Goal: Information Seeking & Learning: Learn about a topic

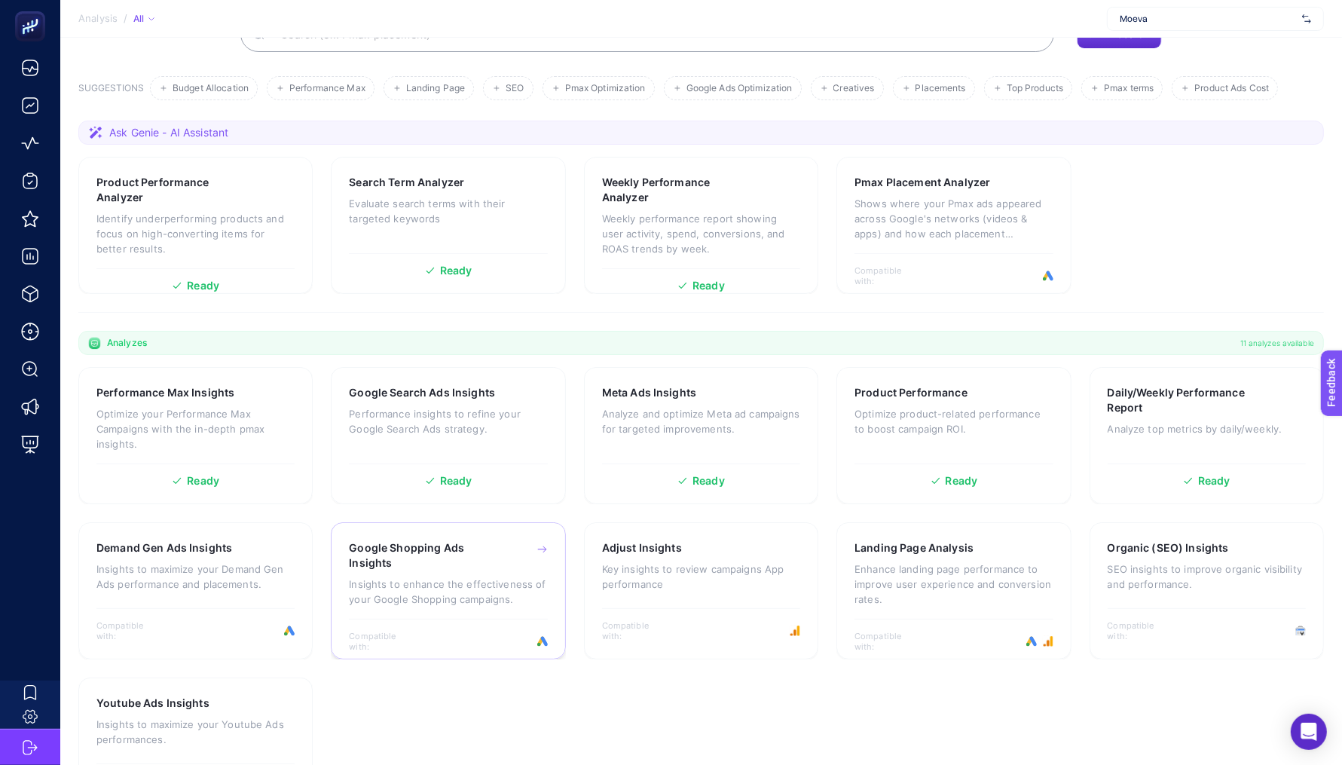
scroll to position [205, 0]
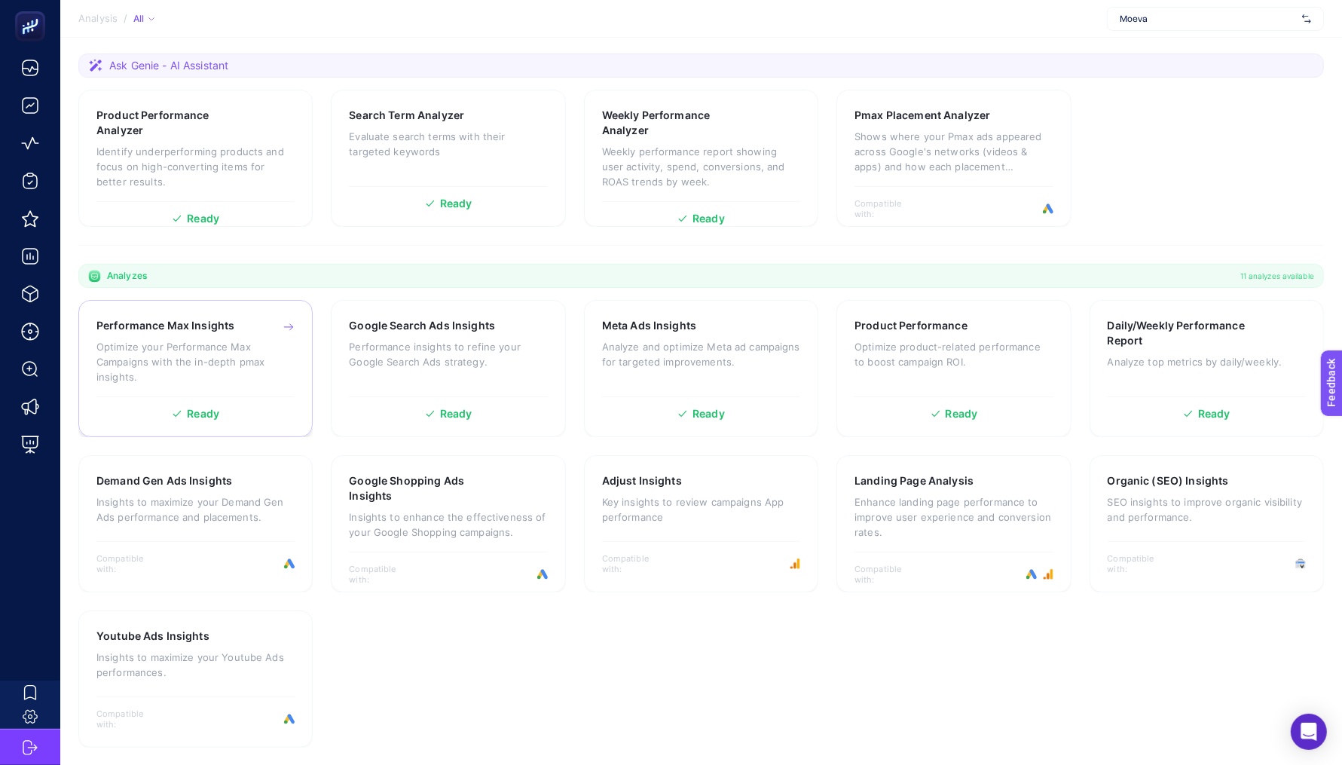
click at [182, 326] on h3 "Performance Max Insights" at bounding box center [165, 325] width 138 height 15
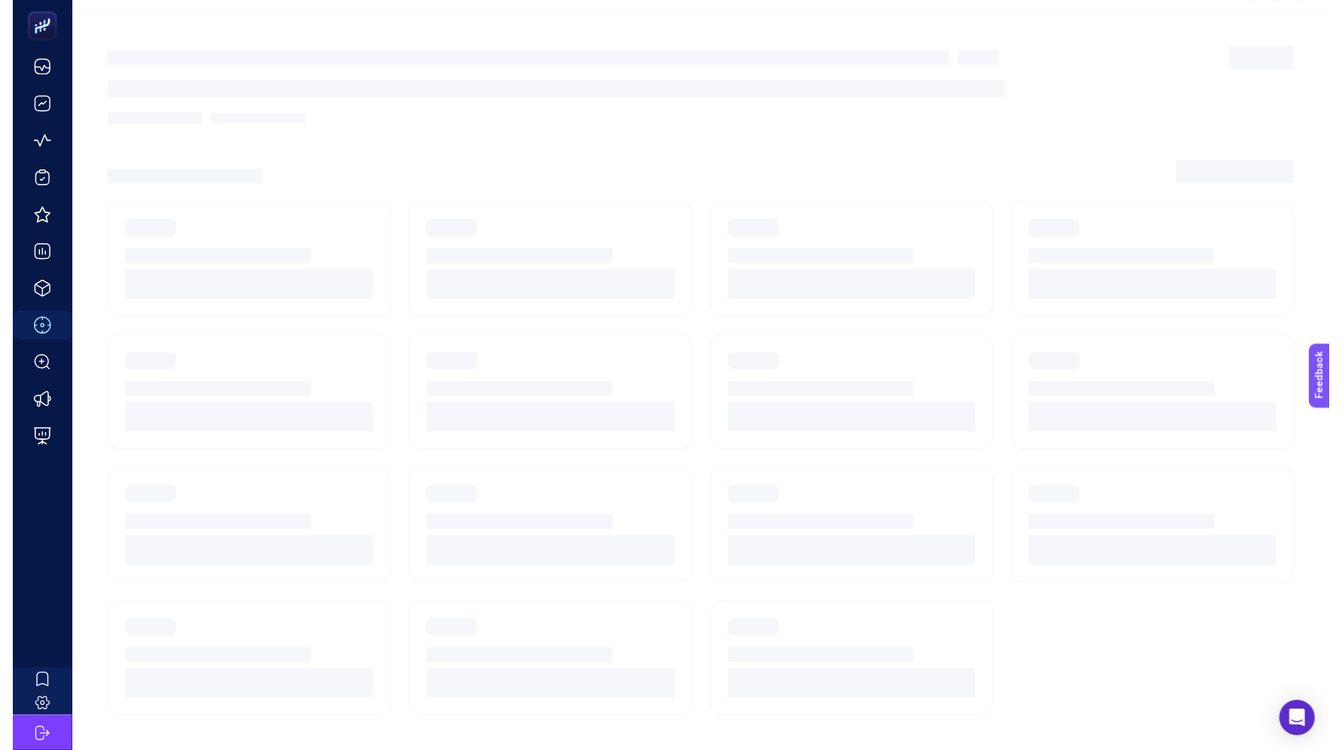
scroll to position [14, 0]
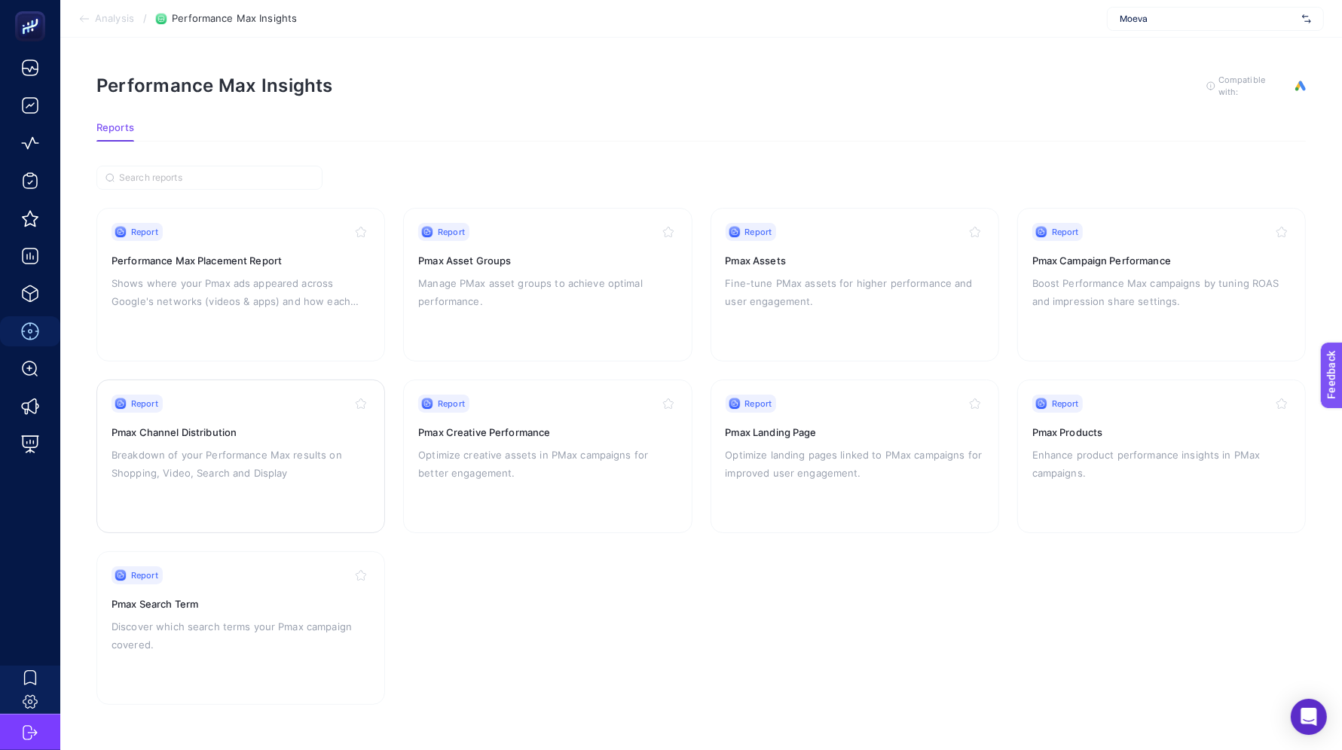
click at [203, 446] on p "Breakdown of your Performance Max results on Shopping, Video, Search and Display" at bounding box center [240, 464] width 258 height 36
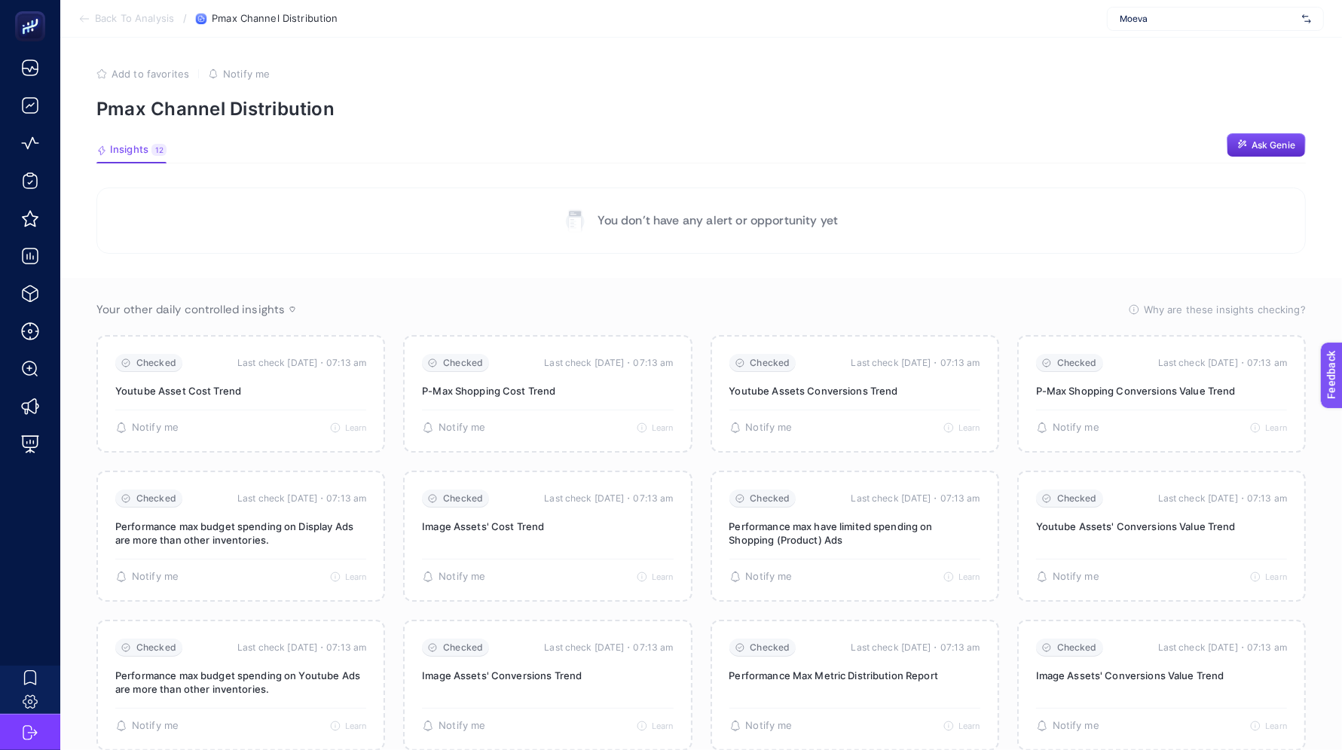
click at [1174, 20] on span "Moeva" at bounding box center [1207, 19] width 176 height 12
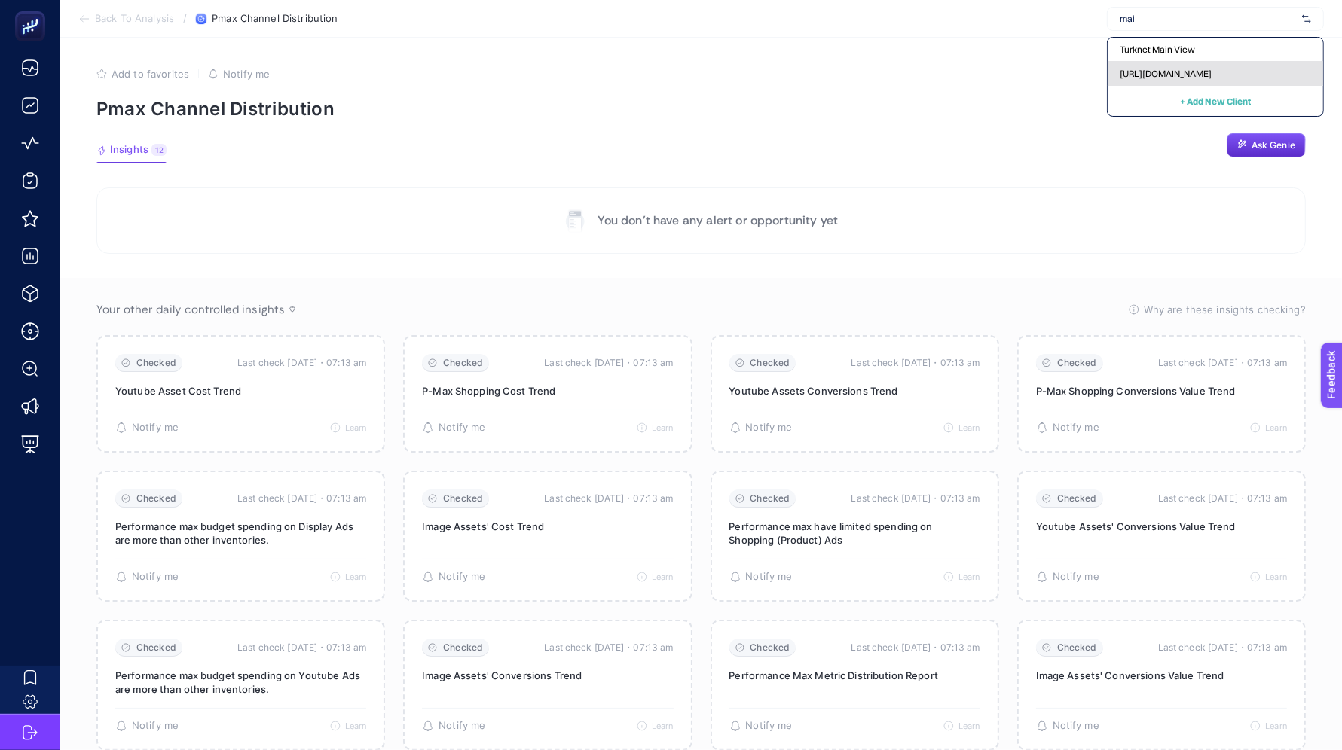
type input "mai"
click at [1199, 75] on span "[URL][DOMAIN_NAME]" at bounding box center [1165, 74] width 92 height 12
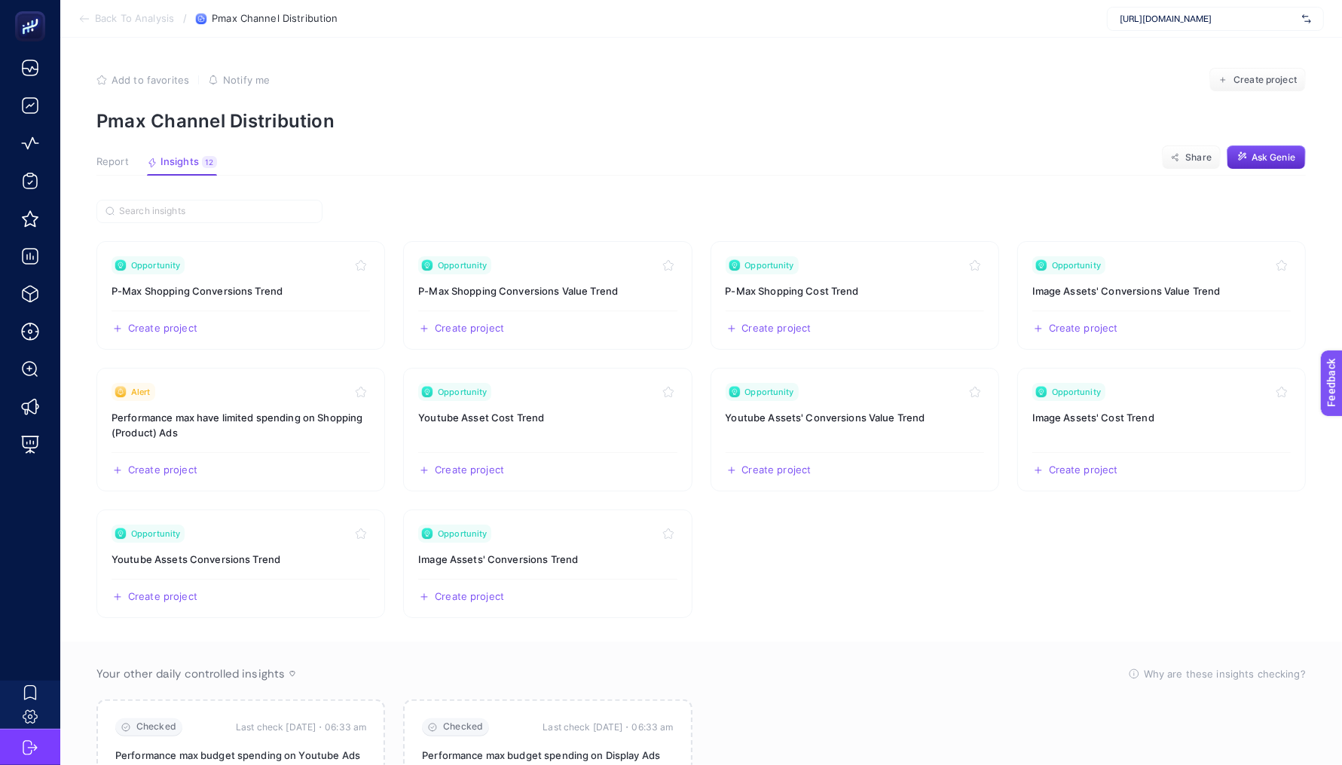
click at [108, 170] on button "Report" at bounding box center [112, 166] width 32 height 20
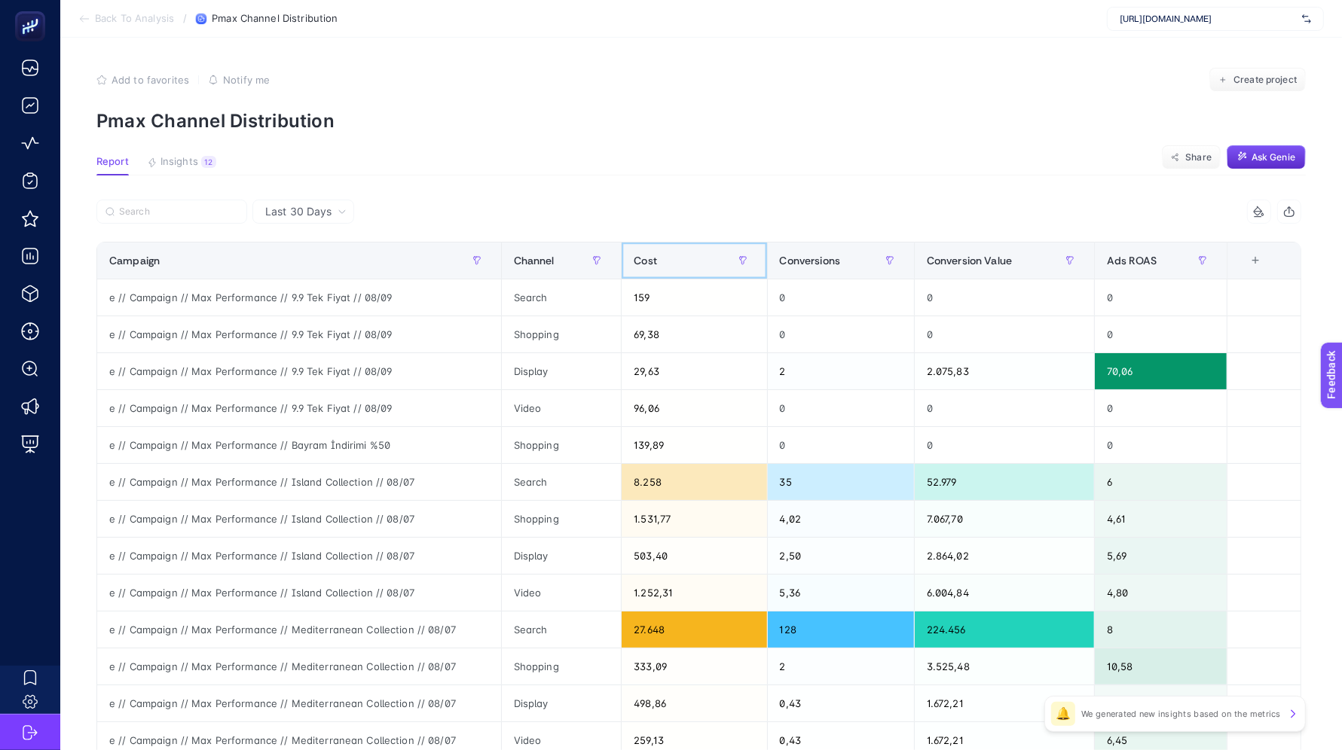
click at [665, 263] on div "Cost" at bounding box center [694, 261] width 121 height 24
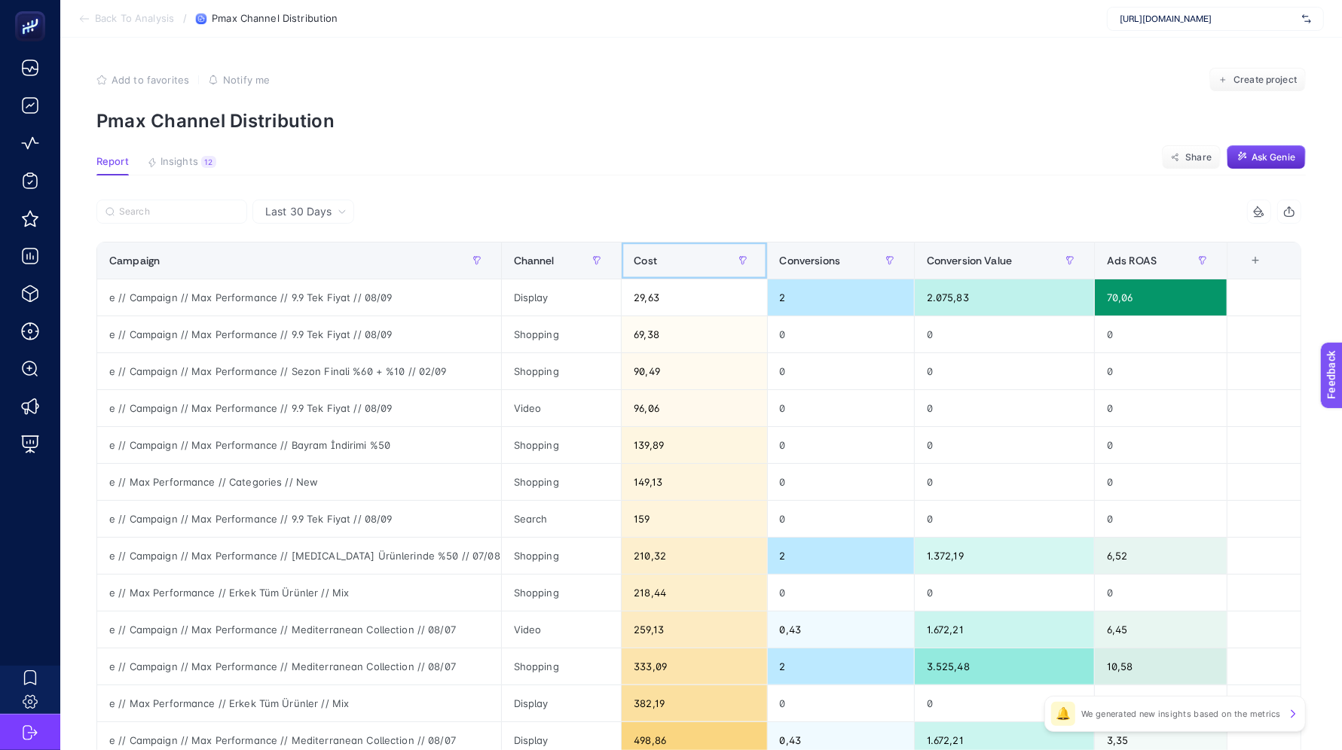
click at [665, 263] on div "Cost" at bounding box center [694, 261] width 121 height 24
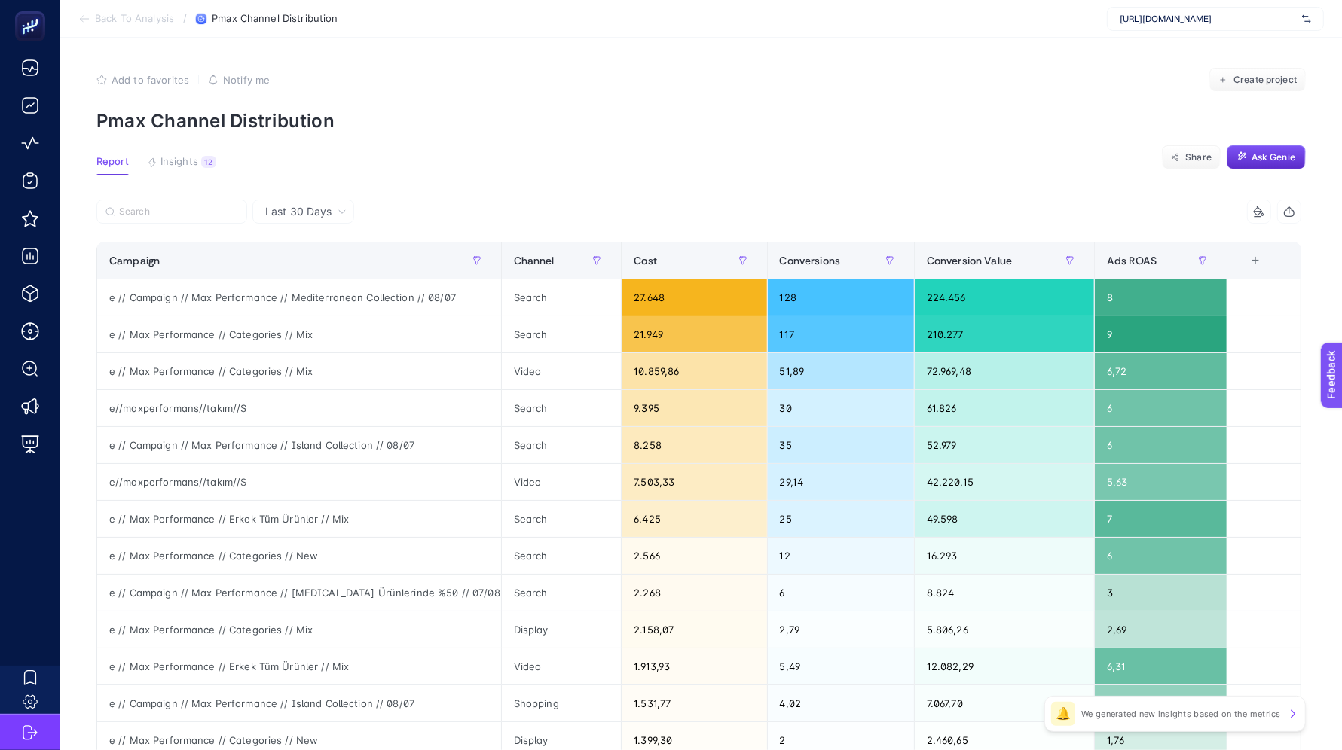
click at [253, 196] on article "Add to favorites false Notify me Create project Pmax Channel Distribution Repor…" at bounding box center [700, 626] width 1281 height 1177
click at [276, 205] on span "Last 30 Days" at bounding box center [298, 211] width 66 height 15
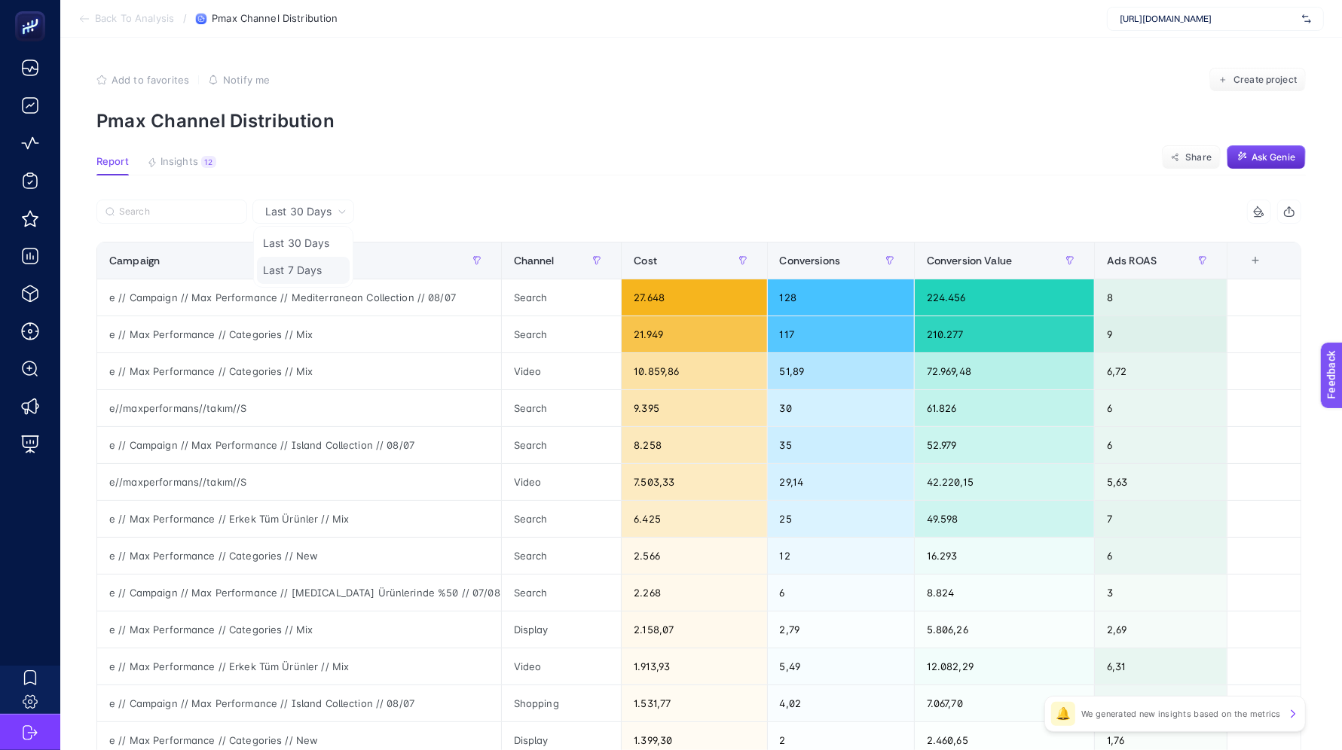
click at [284, 269] on li "Last 7 Days" at bounding box center [303, 270] width 93 height 27
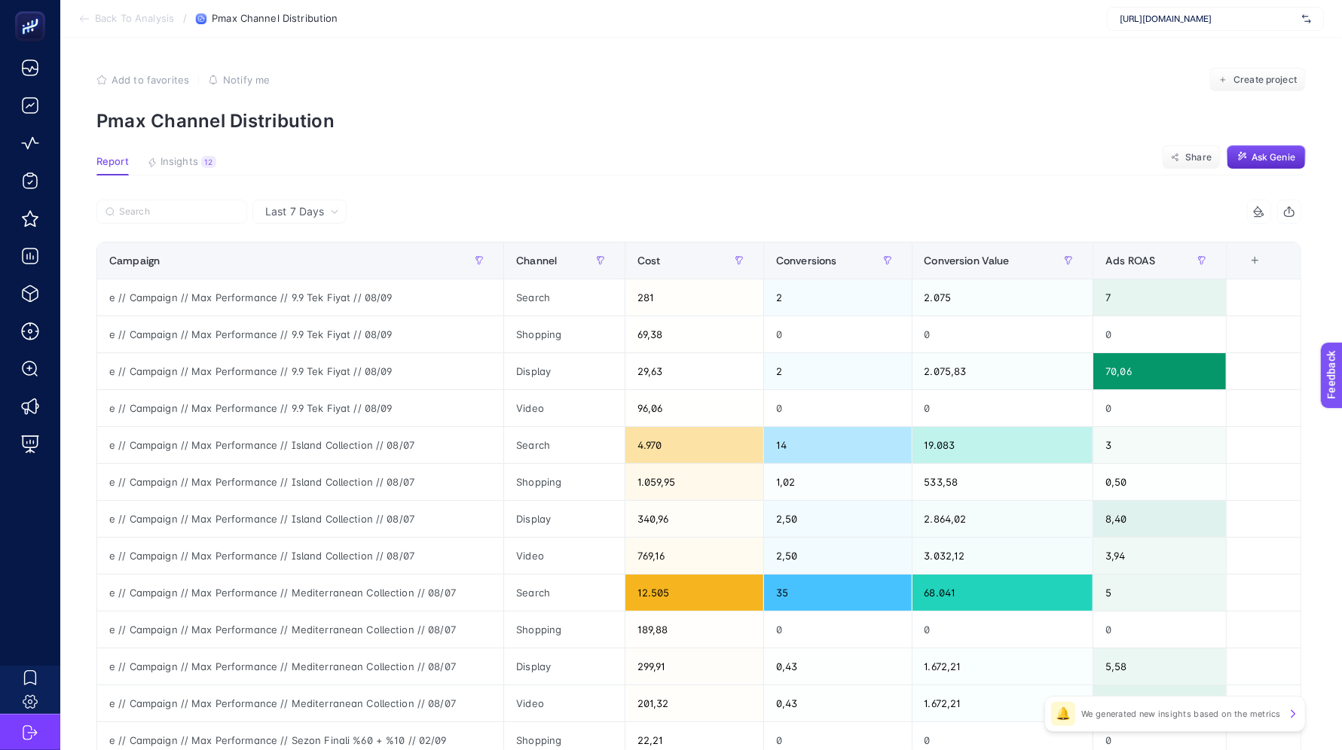
scroll to position [392, 0]
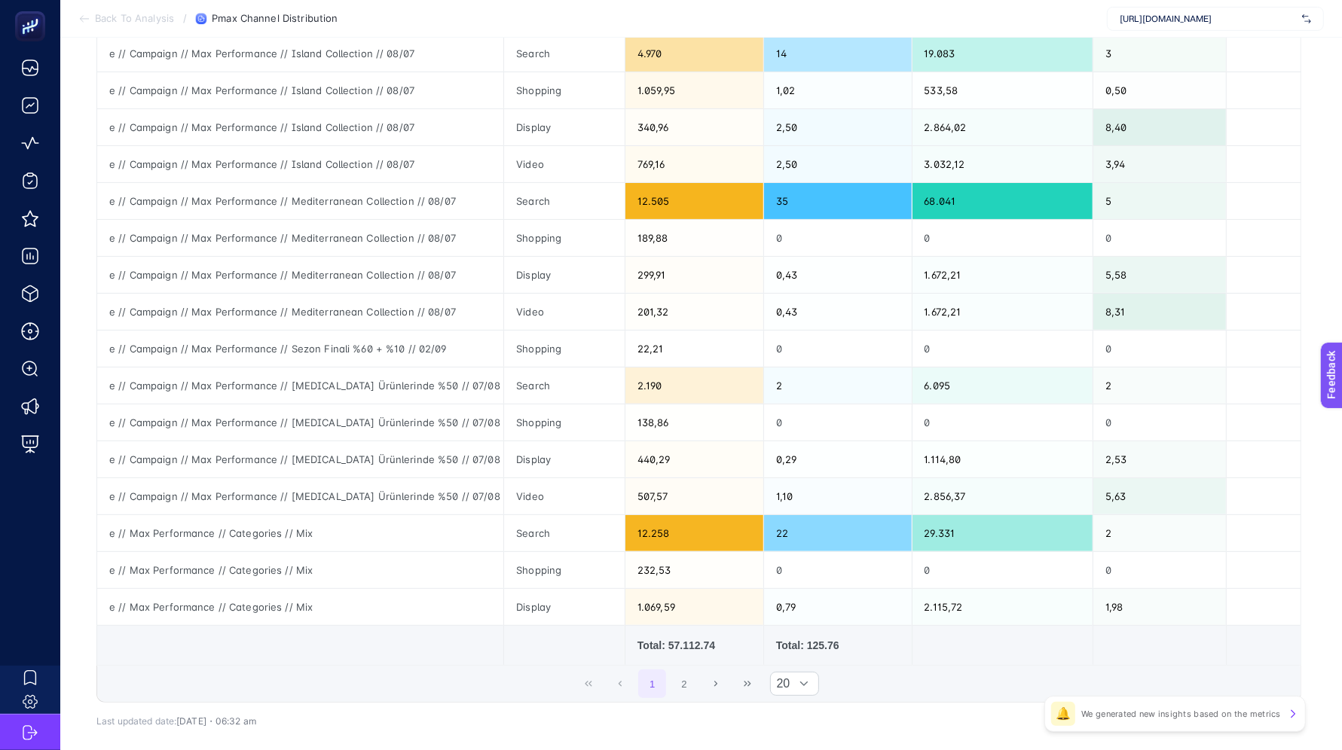
click at [685, 638] on div "Total: 57.112.74" at bounding box center [694, 645] width 114 height 15
click at [689, 643] on div "Total: 57.112.74" at bounding box center [694, 645] width 114 height 15
drag, startPoint x: 674, startPoint y: 640, endPoint x: 738, endPoint y: 639, distance: 64.1
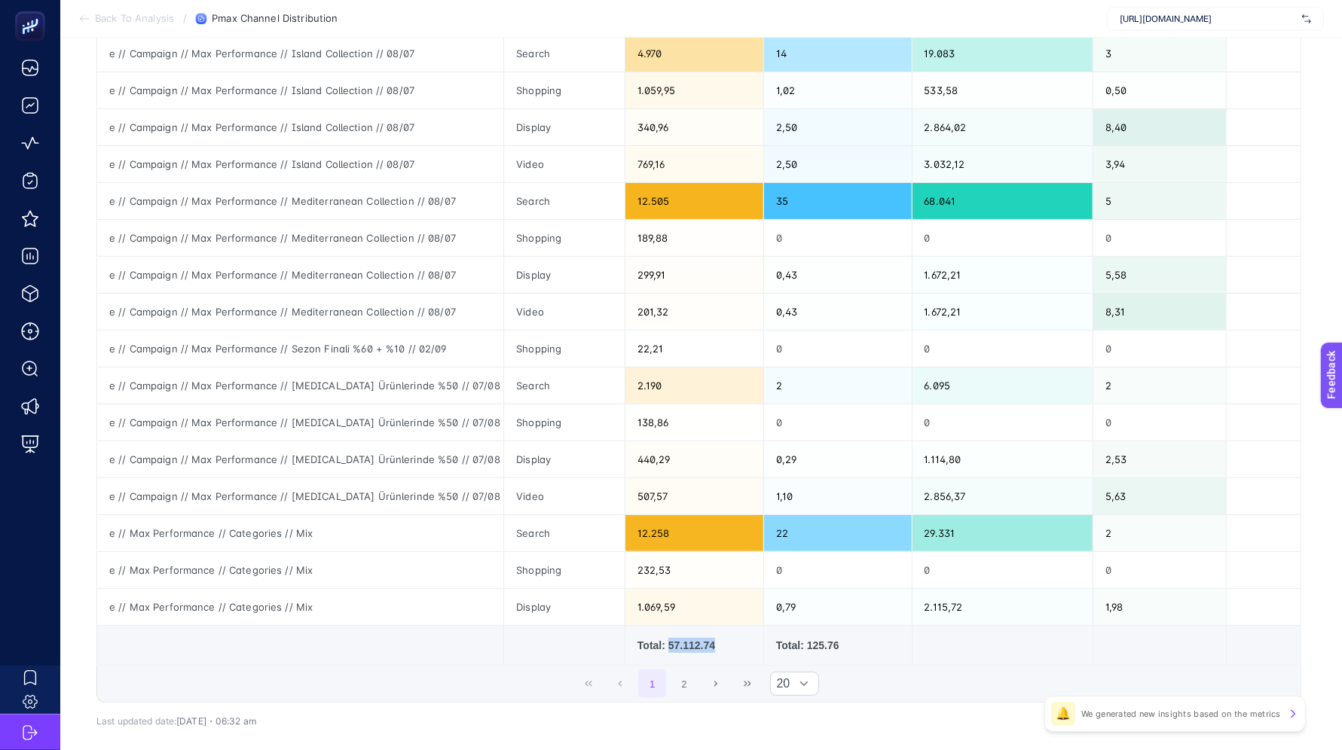
click at [738, 639] on div "Total: 57.112.74" at bounding box center [694, 645] width 114 height 15
copy div "57.112.74"
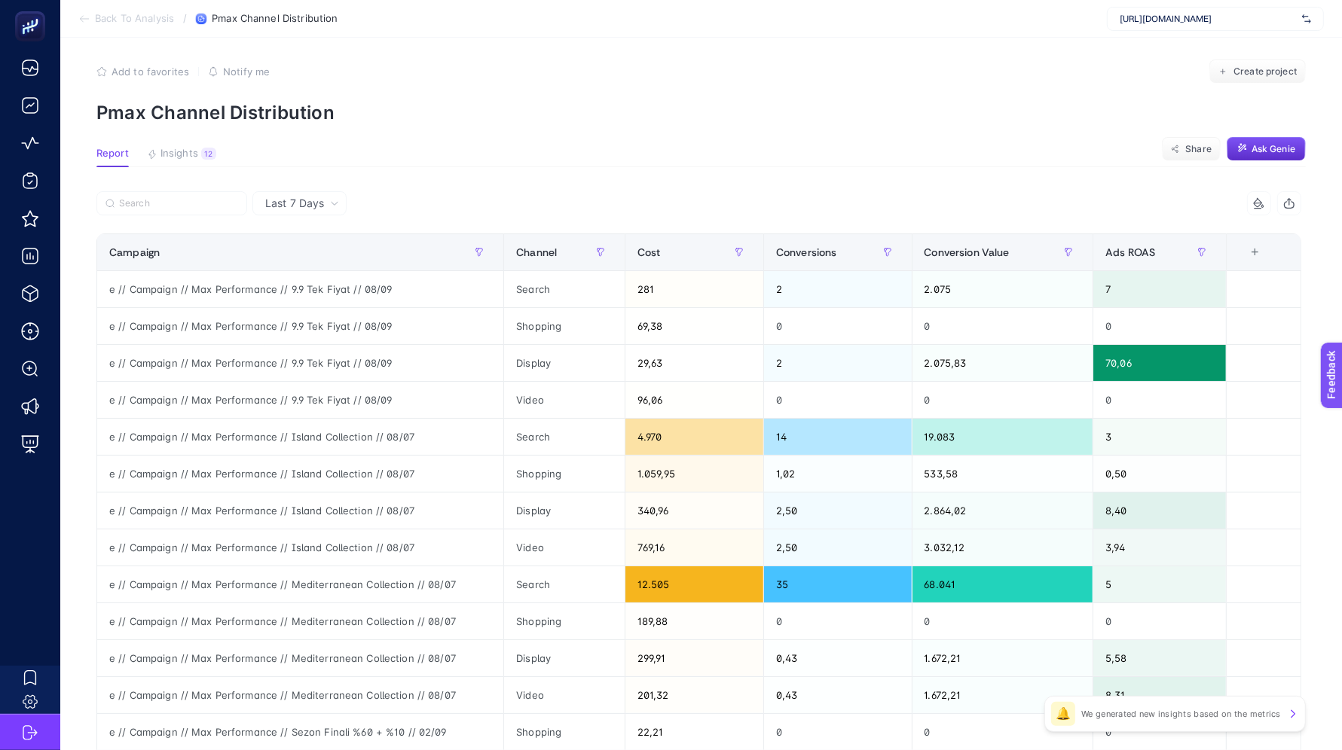
scroll to position [0, 0]
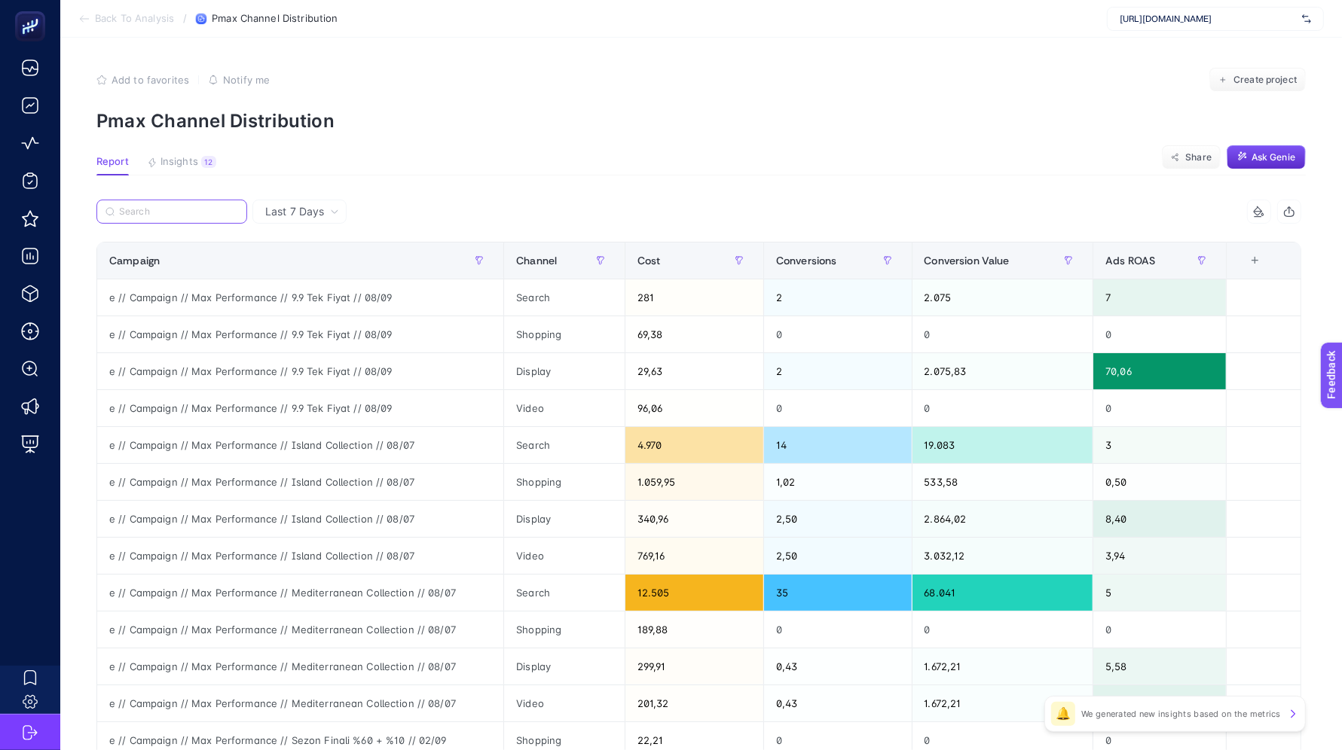
click at [178, 212] on input "Search" at bounding box center [178, 211] width 119 height 11
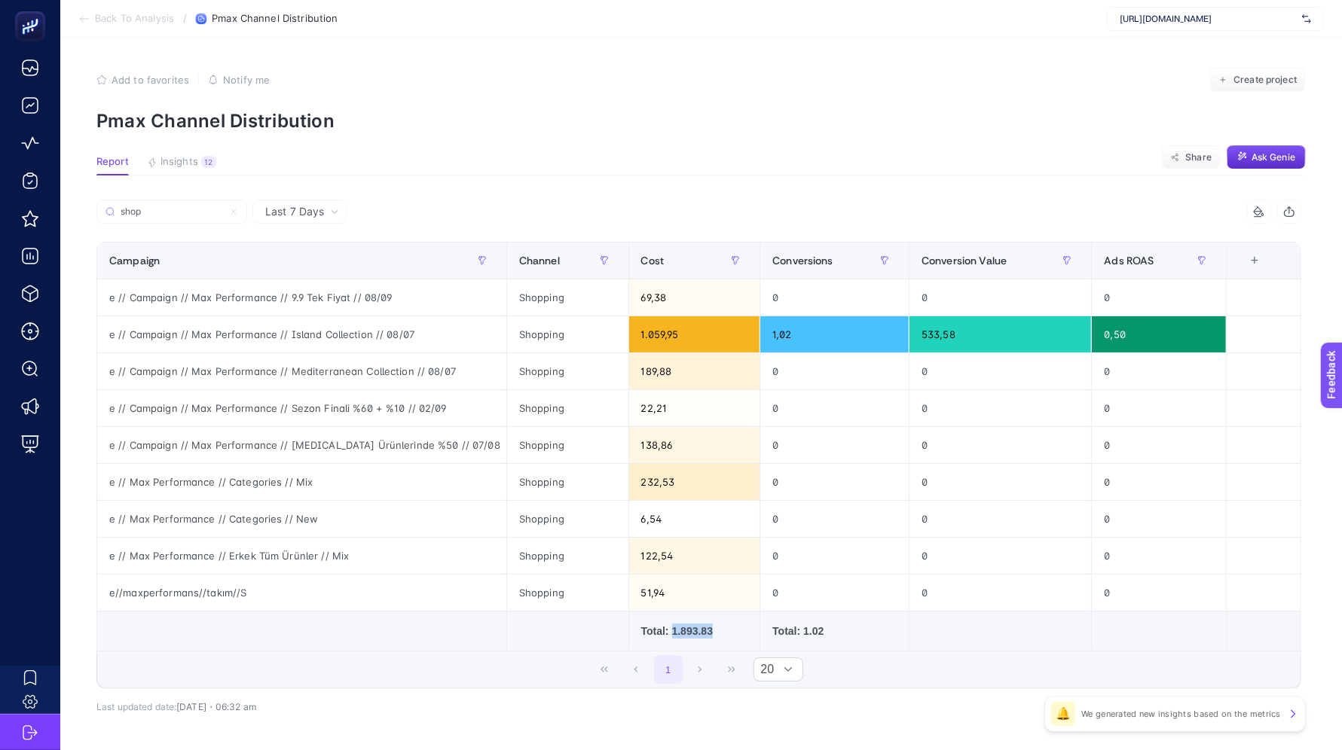
drag, startPoint x: 676, startPoint y: 630, endPoint x: 737, endPoint y: 630, distance: 61.0
click at [737, 630] on div "Total: 1.893.83" at bounding box center [694, 631] width 107 height 15
copy div "1.893.83"
click at [150, 208] on input "shop" at bounding box center [178, 211] width 119 height 11
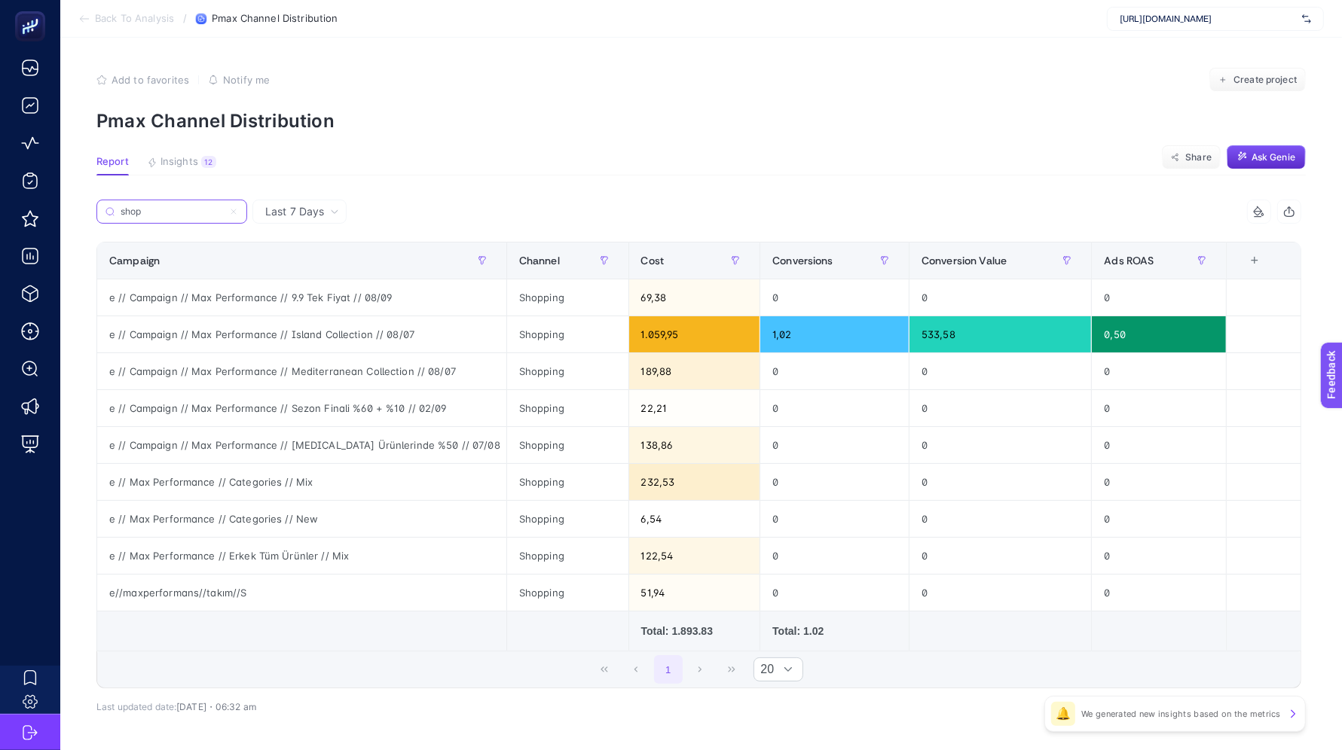
click at [150, 208] on input "shop" at bounding box center [172, 211] width 102 height 11
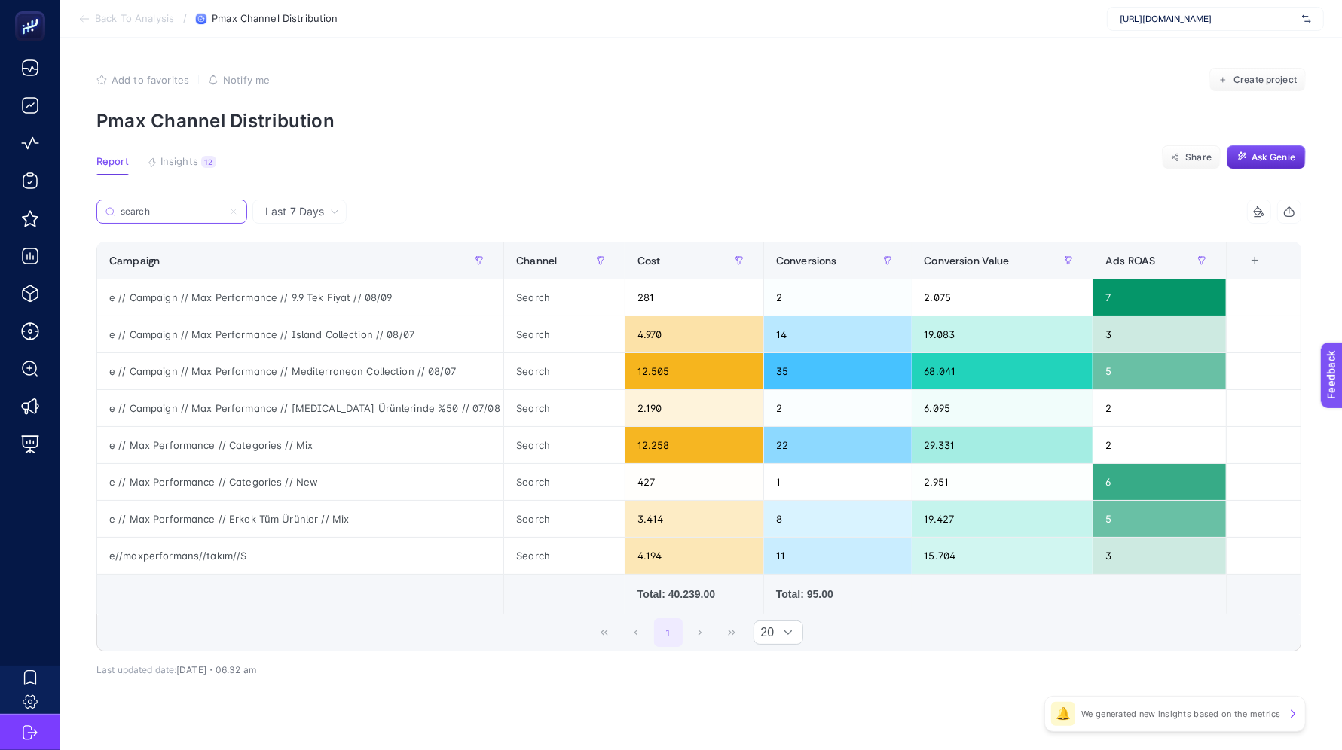
type input "search"
drag, startPoint x: 673, startPoint y: 594, endPoint x: 746, endPoint y: 597, distance: 73.1
click at [746, 597] on div "Total: 40.239.00" at bounding box center [694, 594] width 114 height 15
copy div "40.239.00"
click at [182, 213] on input "search" at bounding box center [178, 211] width 119 height 11
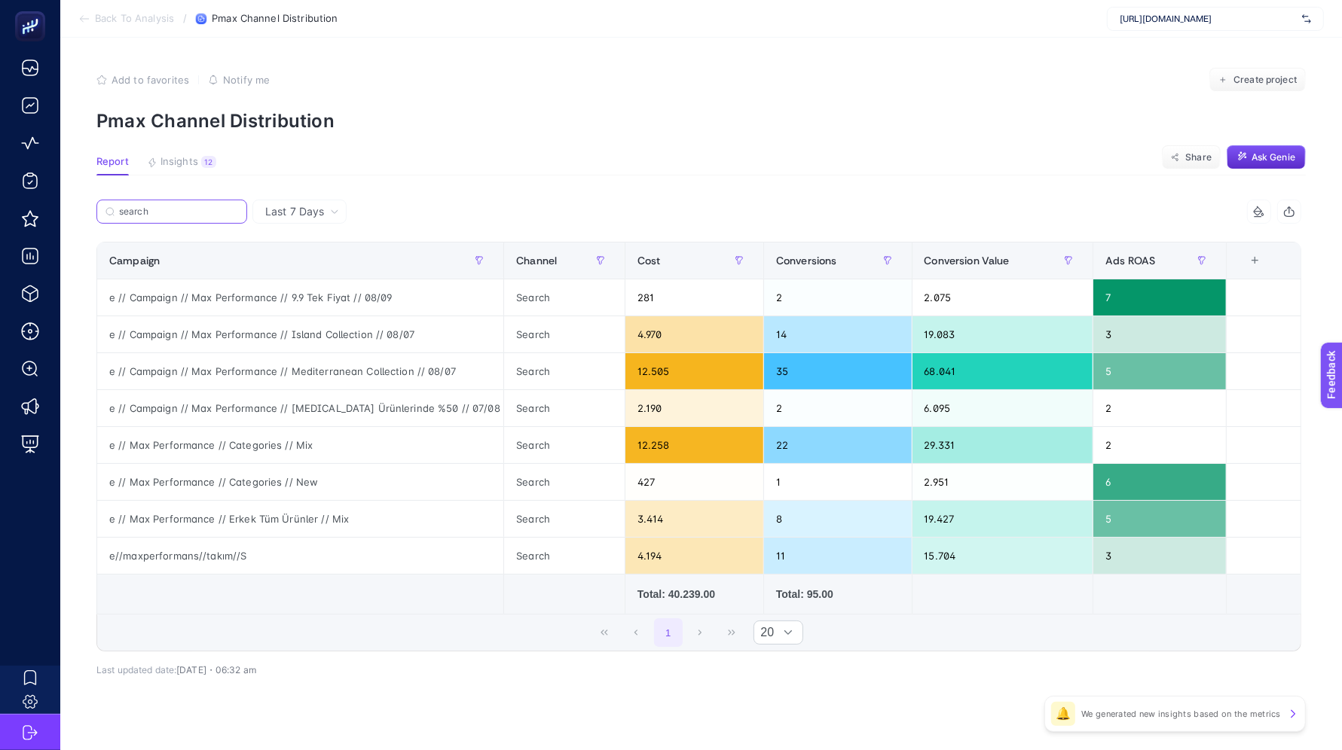
click at [182, 213] on input "search" at bounding box center [178, 211] width 119 height 11
click at [182, 213] on input "search" at bounding box center [172, 211] width 102 height 11
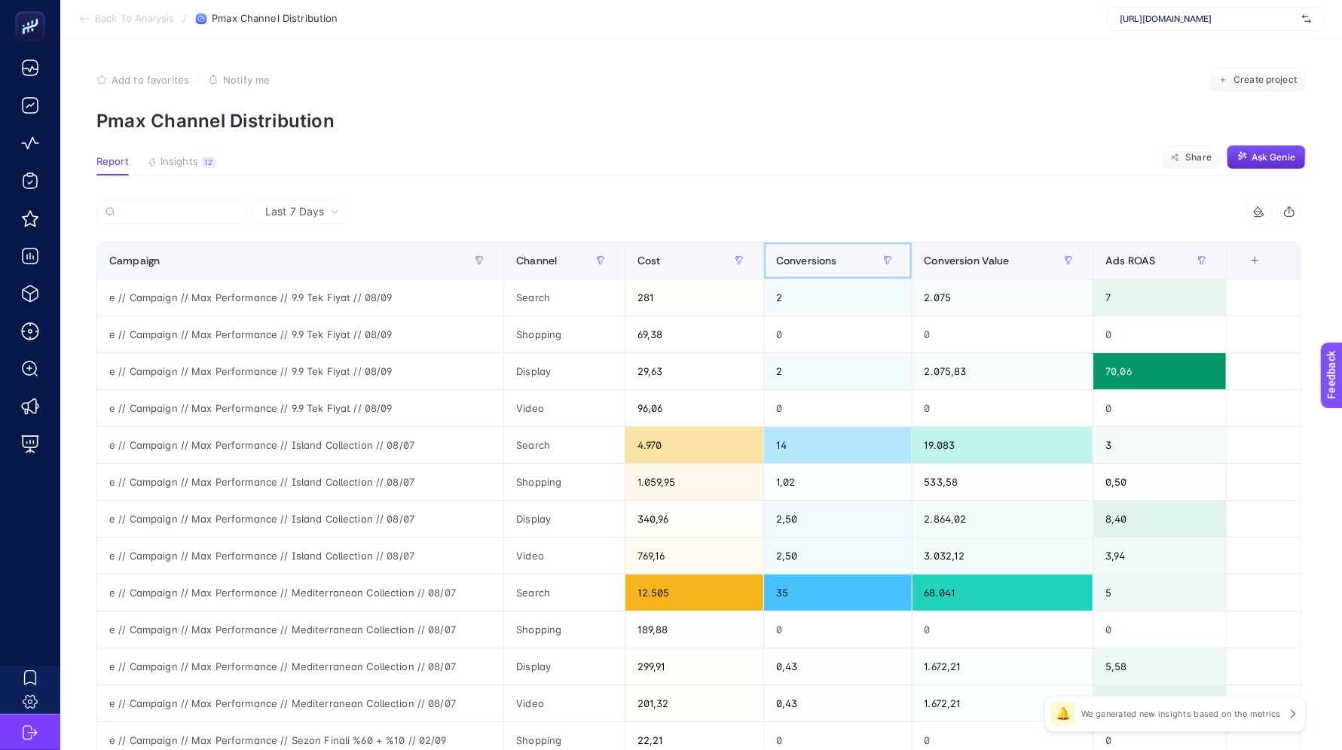
click at [827, 255] on span "Conversions" at bounding box center [806, 261] width 61 height 12
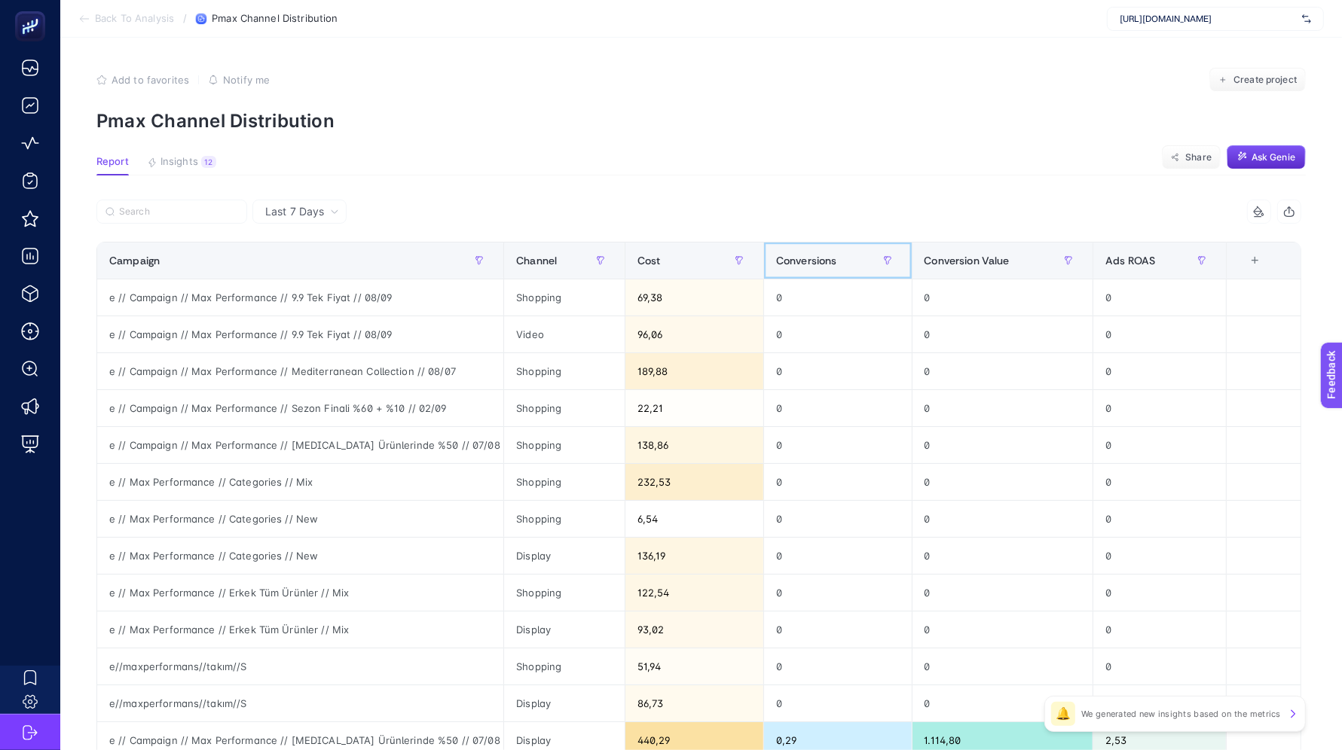
click at [827, 255] on span "Conversions" at bounding box center [806, 261] width 61 height 12
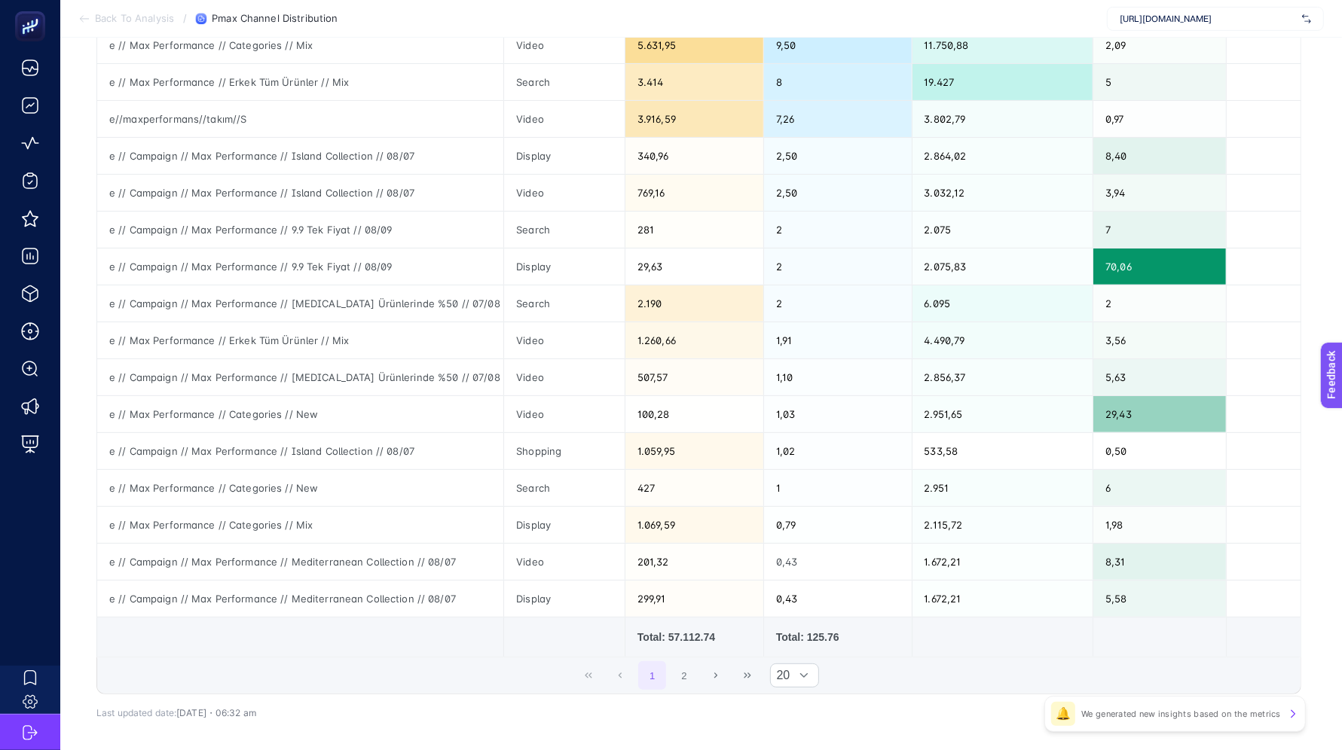
scroll to position [457, 0]
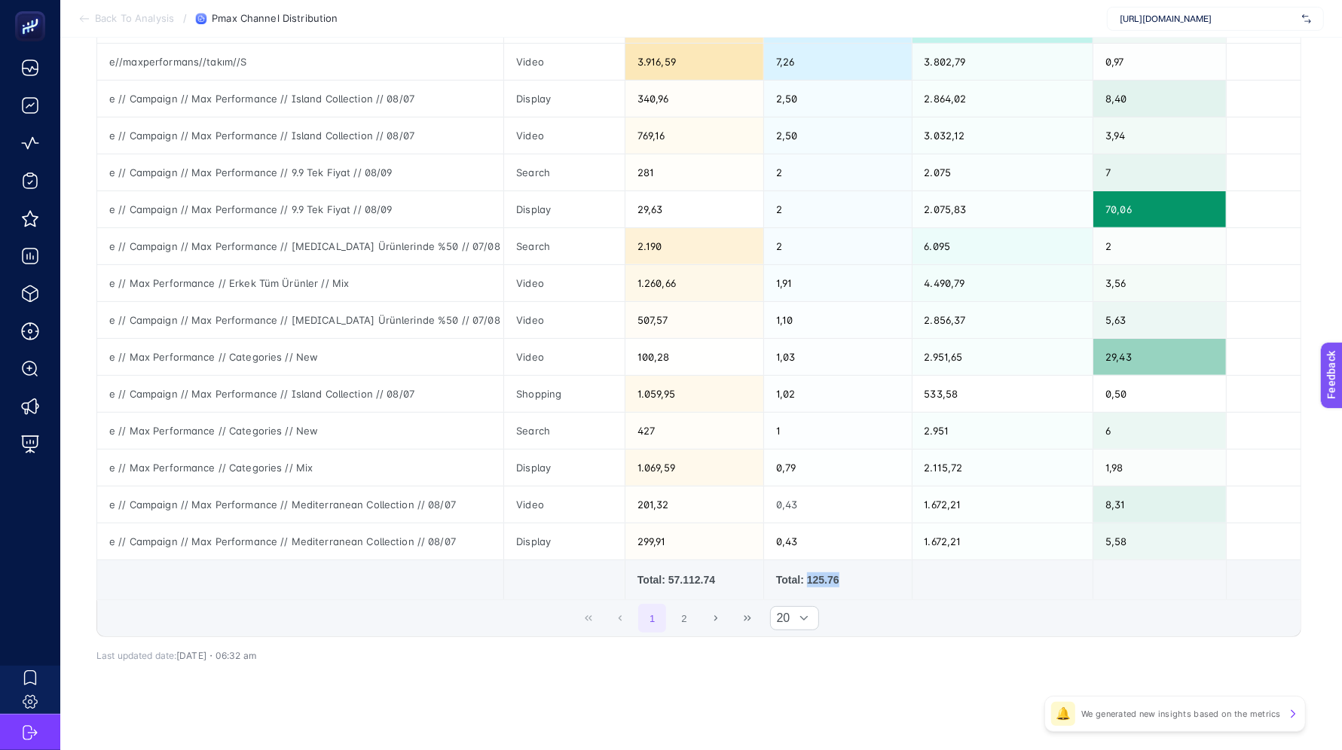
drag, startPoint x: 817, startPoint y: 573, endPoint x: 906, endPoint y: 577, distance: 89.0
click at [899, 577] on div "Total: 125.76" at bounding box center [838, 580] width 124 height 15
copy div "125.76"
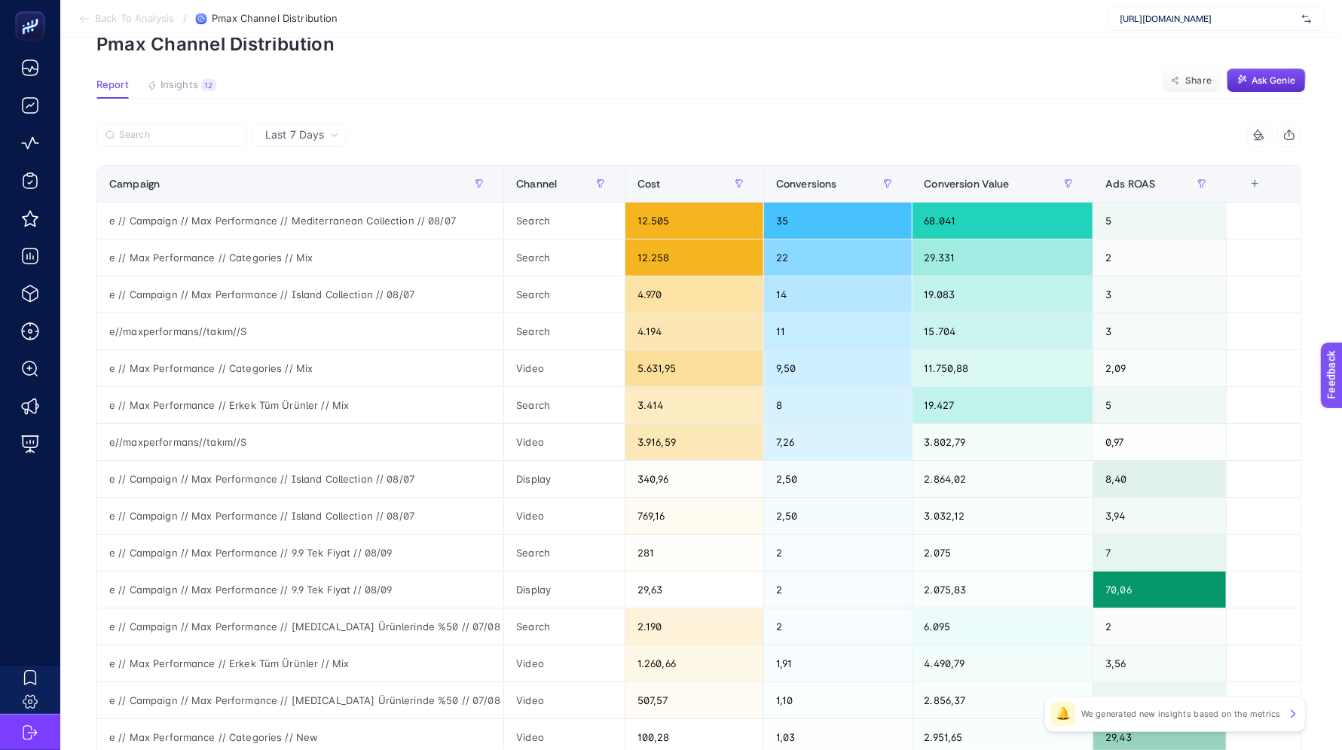
scroll to position [0, 0]
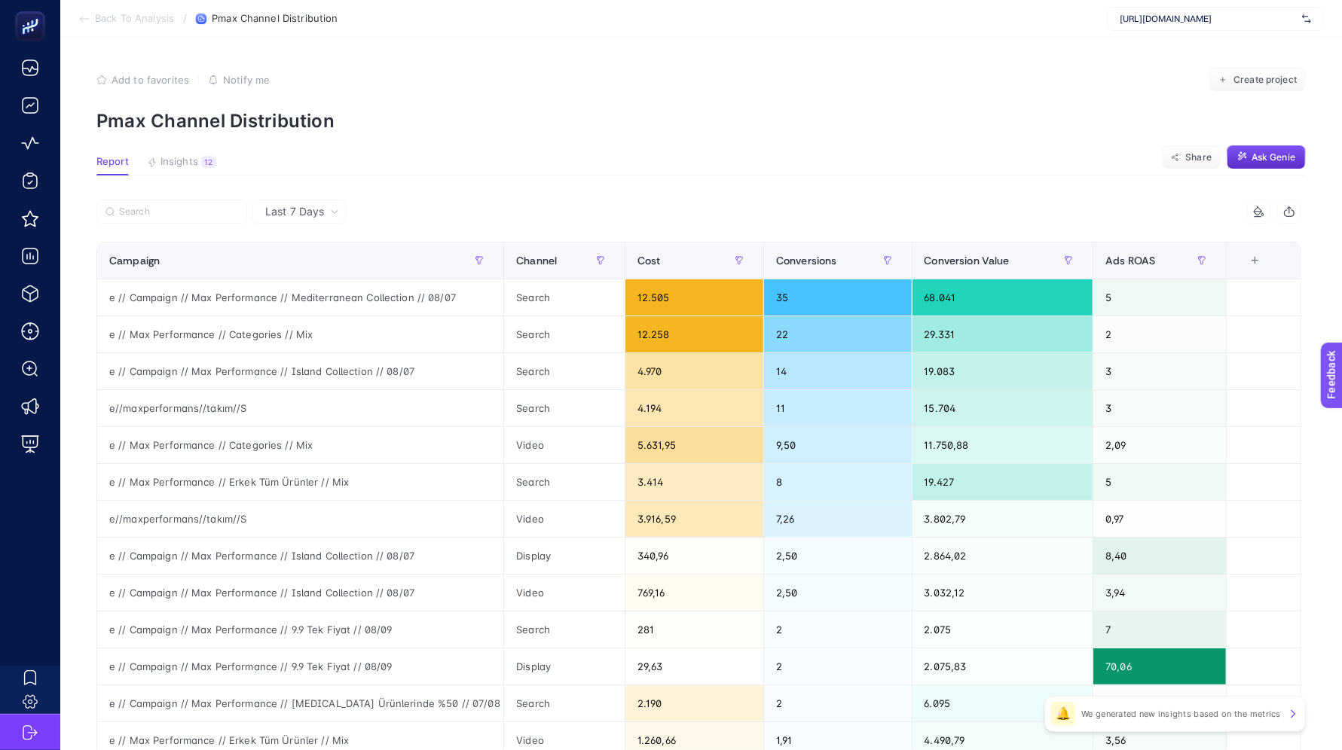
click at [115, 29] on section "Back To Analysis / Pmax Channel Distribution [URL][DOMAIN_NAME]" at bounding box center [700, 19] width 1281 height 38
click at [116, 28] on section "Back To Analysis / Pmax Channel Distribution [URL][DOMAIN_NAME]" at bounding box center [700, 19] width 1281 height 38
click at [124, 11] on section "Back To Analysis / Pmax Channel Distribution [URL][DOMAIN_NAME]" at bounding box center [700, 19] width 1281 height 38
click at [115, 21] on span "Back To Analysis" at bounding box center [134, 19] width 79 height 12
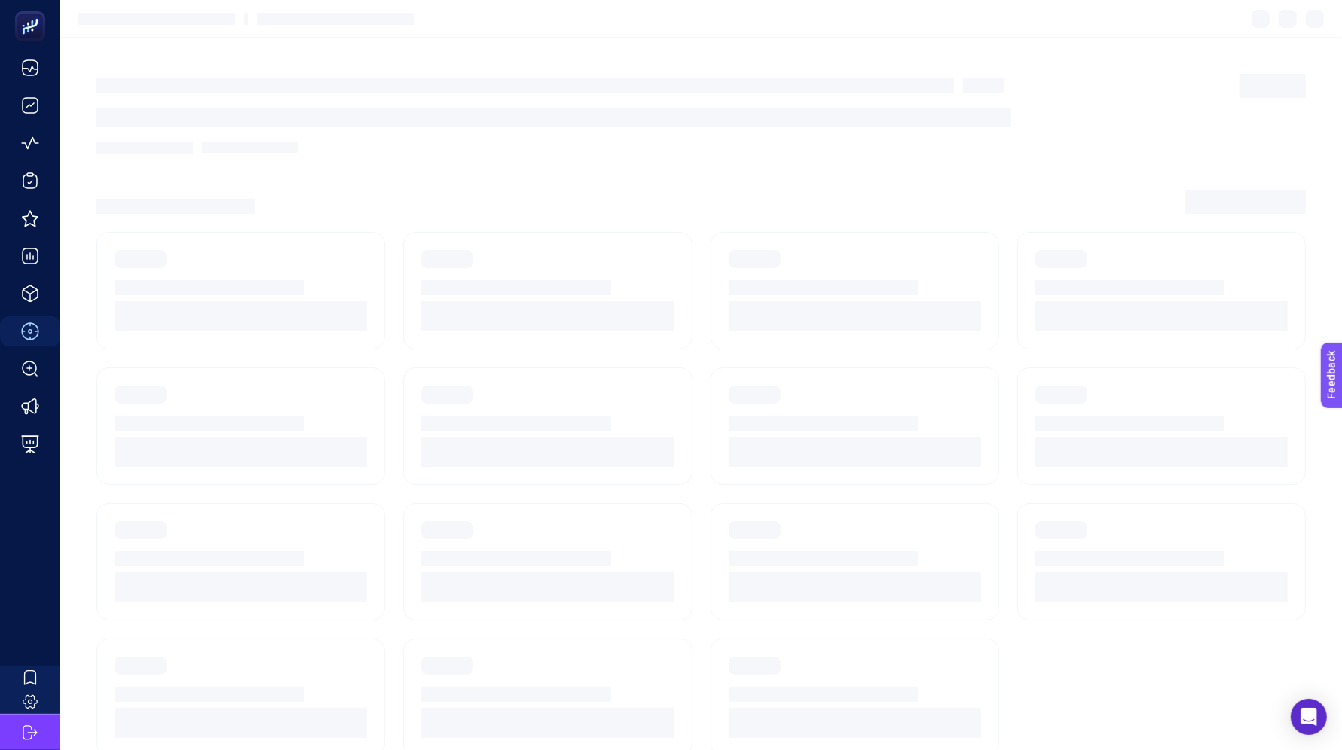
scroll to position [14, 0]
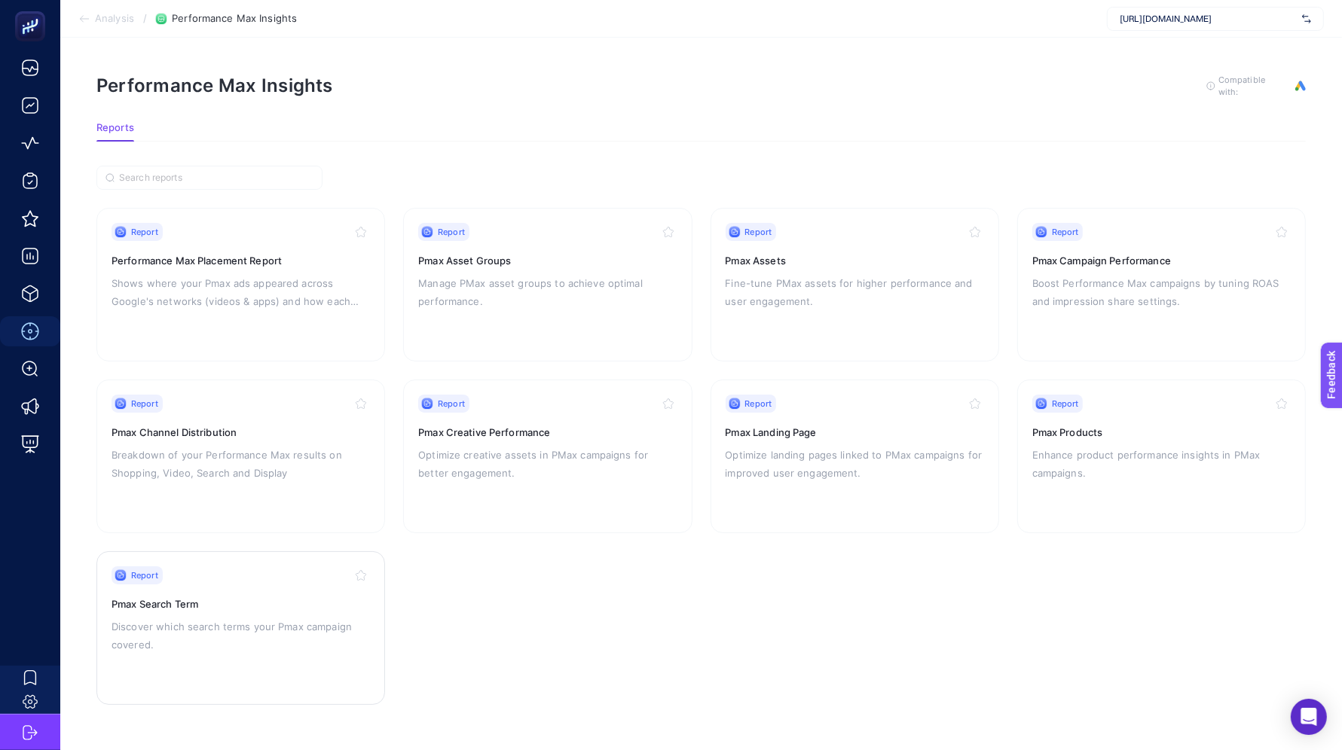
click at [165, 597] on h3 "Pmax Search Term" at bounding box center [240, 604] width 258 height 15
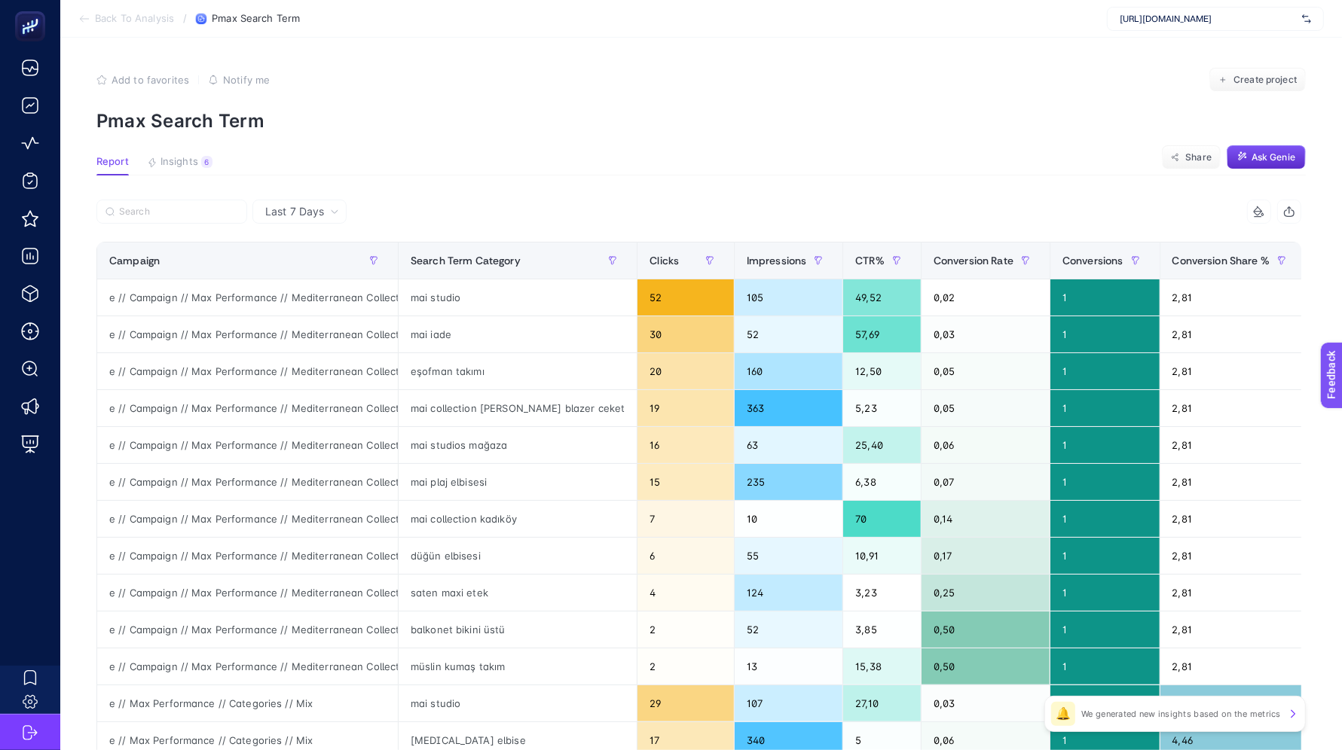
scroll to position [472, 0]
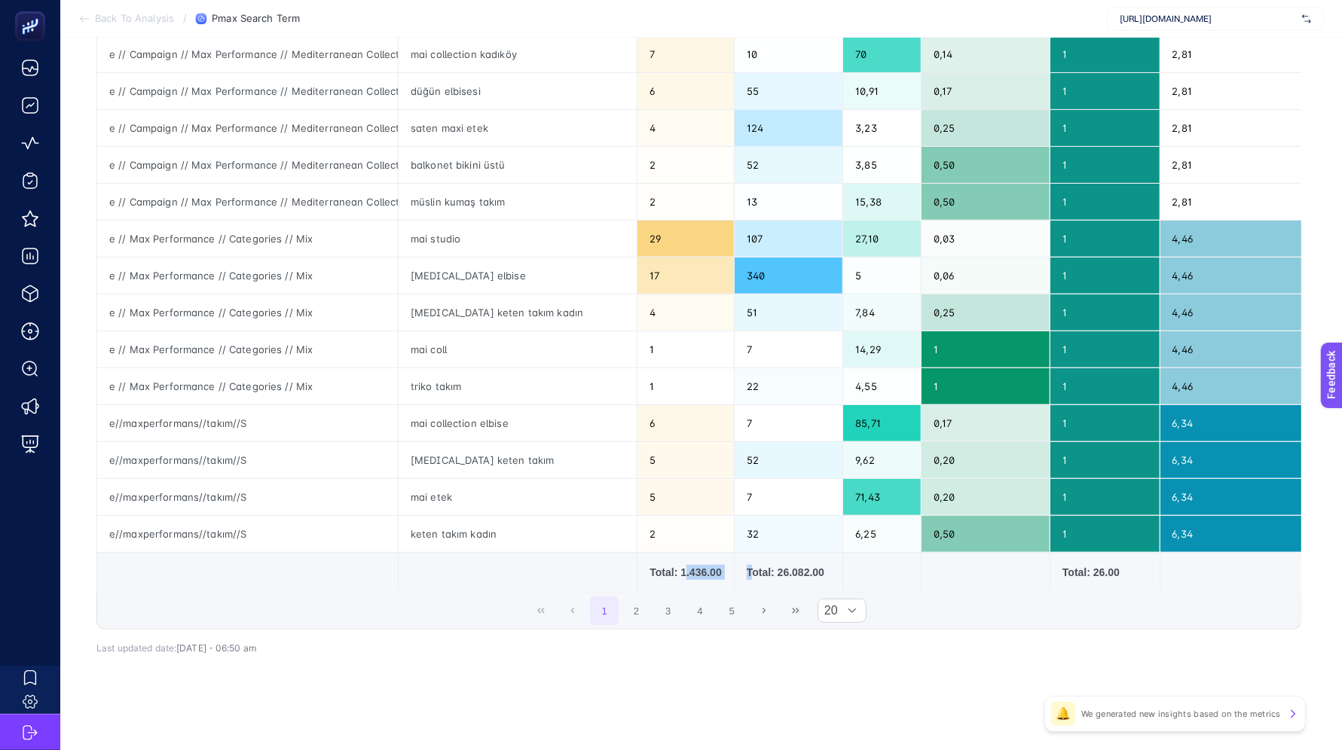
drag, startPoint x: 662, startPoint y: 564, endPoint x: 731, endPoint y: 562, distance: 69.3
click at [731, 562] on tr "Total: 1.436.00 Total: 26.082.00 Total: 26.00 Total: 39.235.02" at bounding box center [859, 573] width 1524 height 40
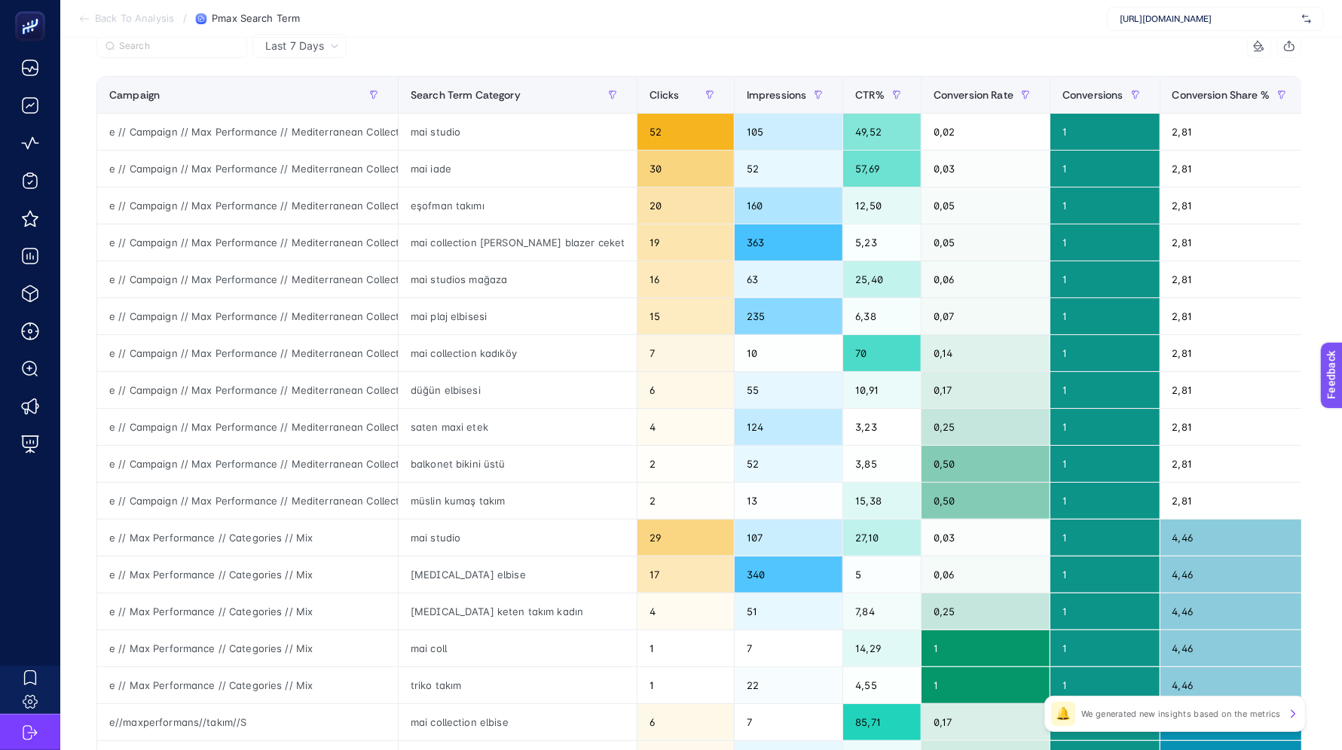
scroll to position [0, 0]
